Goal: Check status: Check status

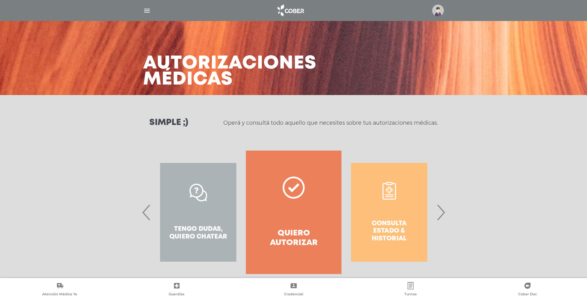
click at [442, 214] on span "›" at bounding box center [441, 212] width 12 height 33
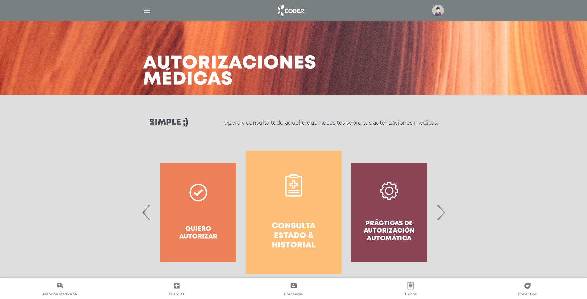
click at [147, 212] on span "‹" at bounding box center [147, 212] width 12 height 33
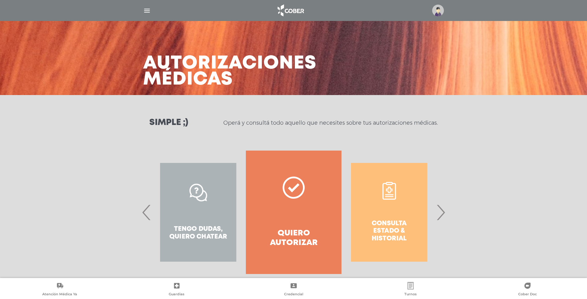
click at [147, 212] on span "‹" at bounding box center [147, 212] width 12 height 33
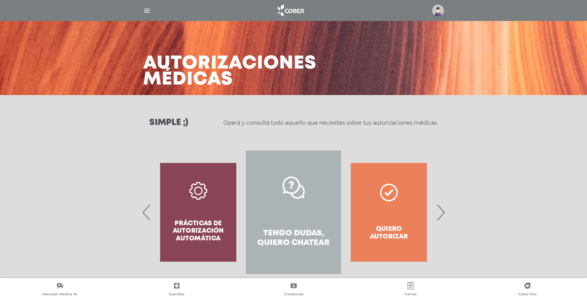
click at [311, 237] on h4 "Tengo dudas, quiero chatear" at bounding box center [293, 238] width 73 height 19
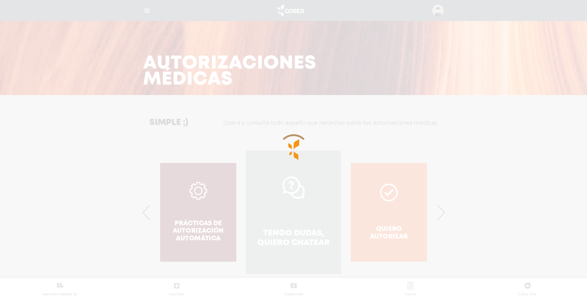
scroll to position [224, 0]
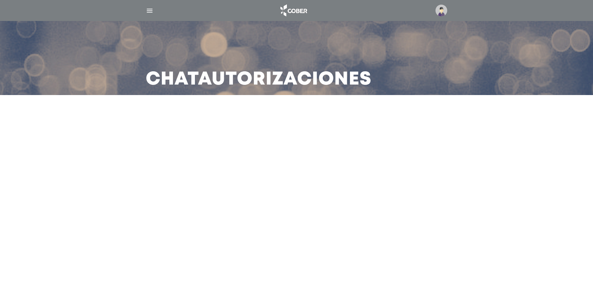
click at [150, 9] on img "button" at bounding box center [150, 11] width 8 height 8
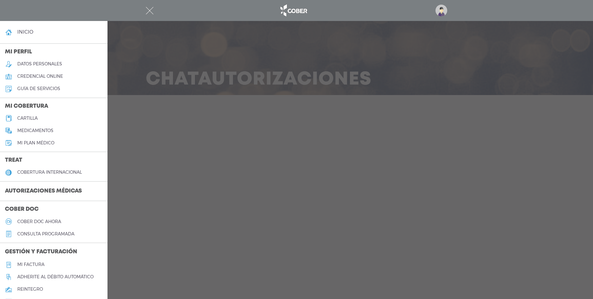
click at [34, 63] on h5 "datos personales" at bounding box center [39, 63] width 45 height 5
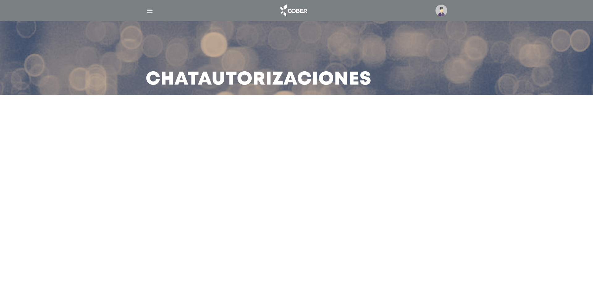
click at [438, 9] on img at bounding box center [441, 11] width 12 height 12
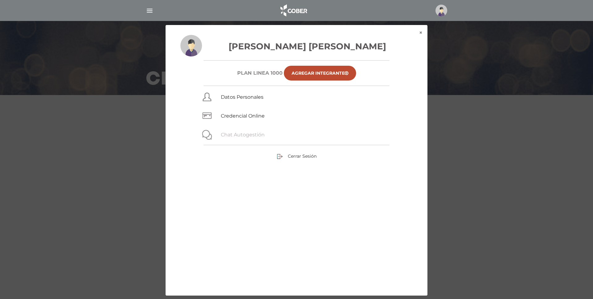
click at [241, 136] on link "Chat Autogestión" at bounding box center [243, 135] width 44 height 6
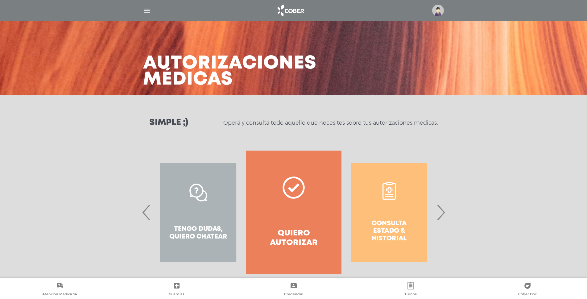
click at [297, 241] on h4 "Quiero autorizar" at bounding box center [293, 238] width 73 height 19
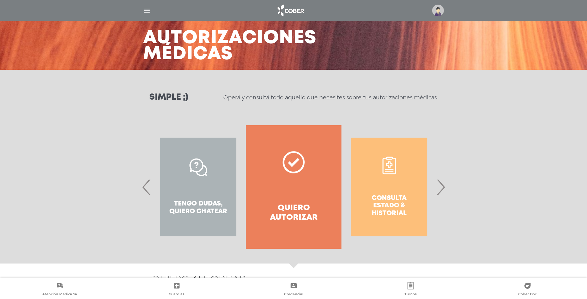
scroll to position [21, 0]
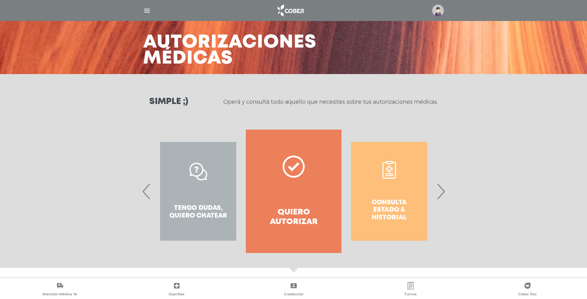
click at [442, 193] on span "›" at bounding box center [441, 191] width 12 height 33
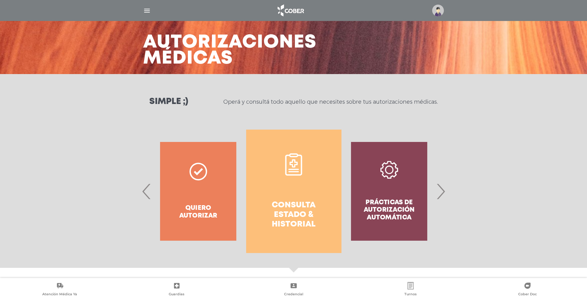
click at [300, 213] on h4 "Consulta estado & historial" at bounding box center [293, 215] width 73 height 29
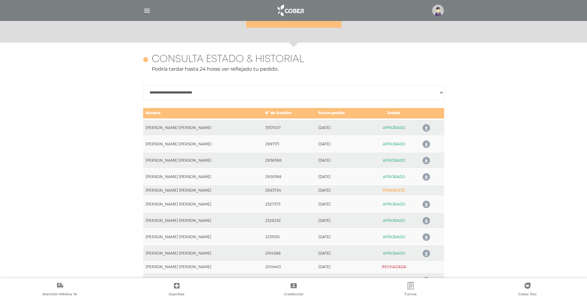
scroll to position [274, 0]
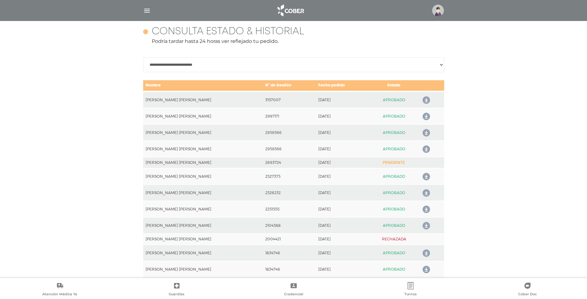
click at [422, 101] on icon at bounding box center [425, 100] width 10 height 10
